Goal: Information Seeking & Learning: Learn about a topic

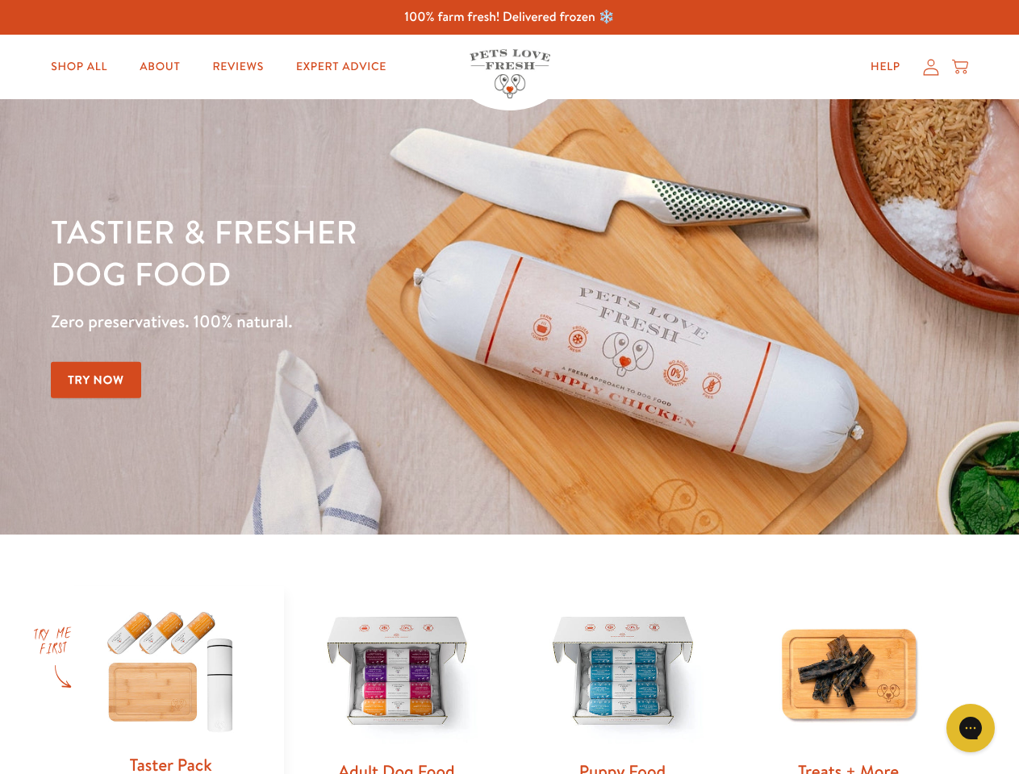
click at [509, 387] on div "Tastier & fresher dog food Zero preservatives. 100% natural. Try Now" at bounding box center [356, 317] width 611 height 213
click at [970, 728] on icon "Gorgias live chat" at bounding box center [969, 727] width 15 height 15
